Goal: Find specific page/section: Find specific page/section

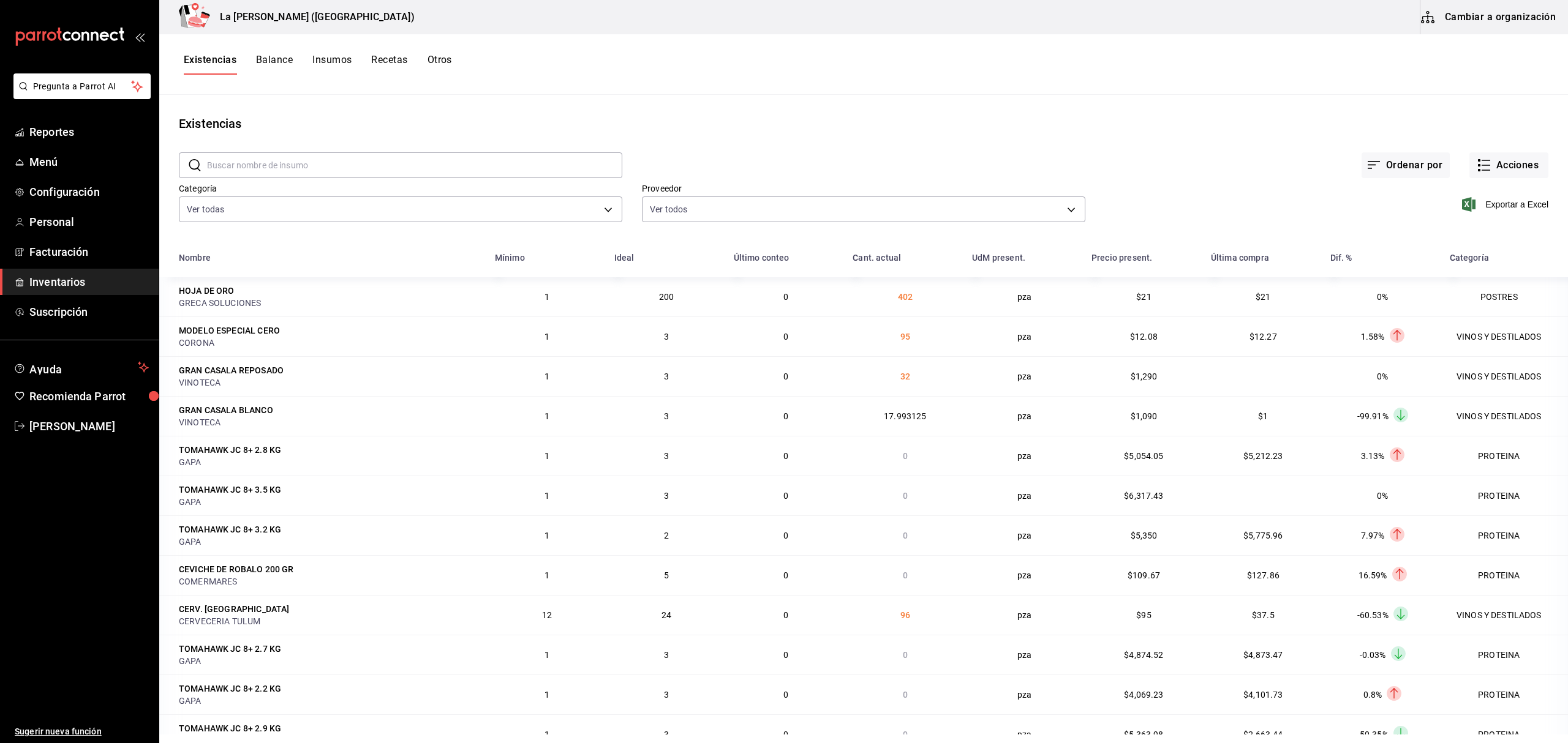
click at [823, 138] on div "Ordenar por Acciones" at bounding box center [1085, 156] width 926 height 46
click at [87, 289] on span "Inventarios" at bounding box center [89, 282] width 119 height 16
